Goal: Task Accomplishment & Management: Use online tool/utility

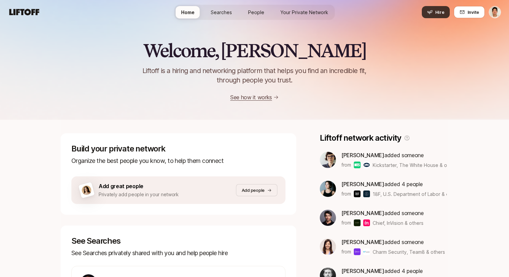
click at [442, 7] on button "Hire" at bounding box center [436, 12] width 28 height 12
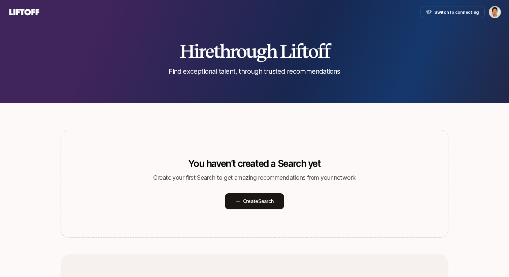
click at [262, 118] on div "Hire through Liftoff Find exceptional talent, through trusted recommendations Y…" at bounding box center [254, 222] width 509 height 396
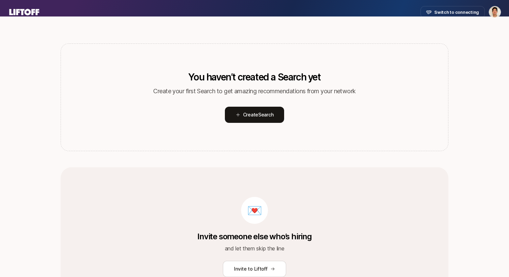
scroll to position [97, 0]
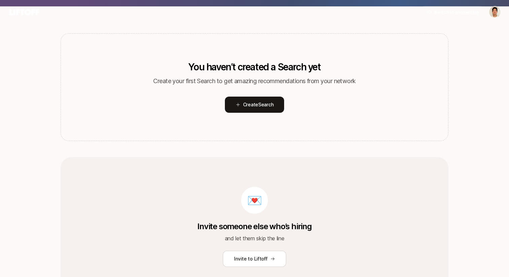
drag, startPoint x: 247, startPoint y: 106, endPoint x: 101, endPoint y: 98, distance: 146.6
click at [101, 98] on div "You haven’t created a Search yet Create your first Search to get amazing recomm…" at bounding box center [255, 87] width 388 height 108
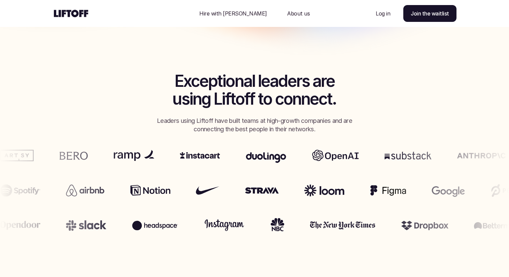
scroll to position [236, 0]
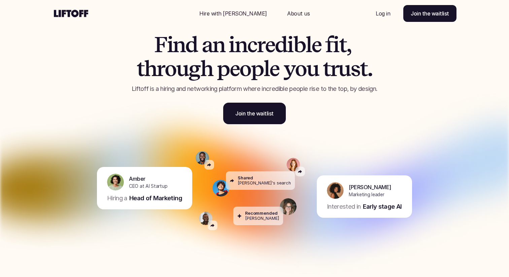
scroll to position [0, 0]
